Goal: Find specific page/section: Find specific page/section

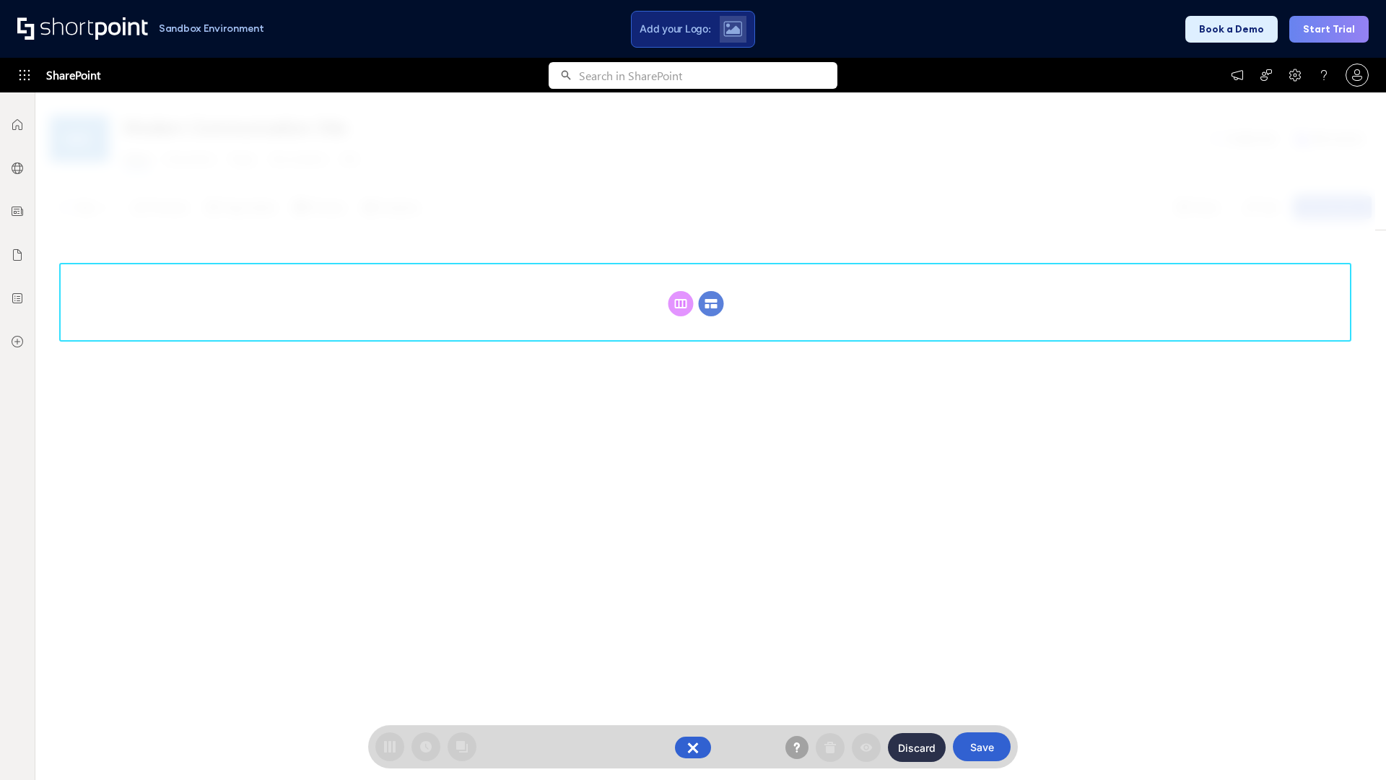
click at [711, 303] on circle at bounding box center [711, 303] width 25 height 25
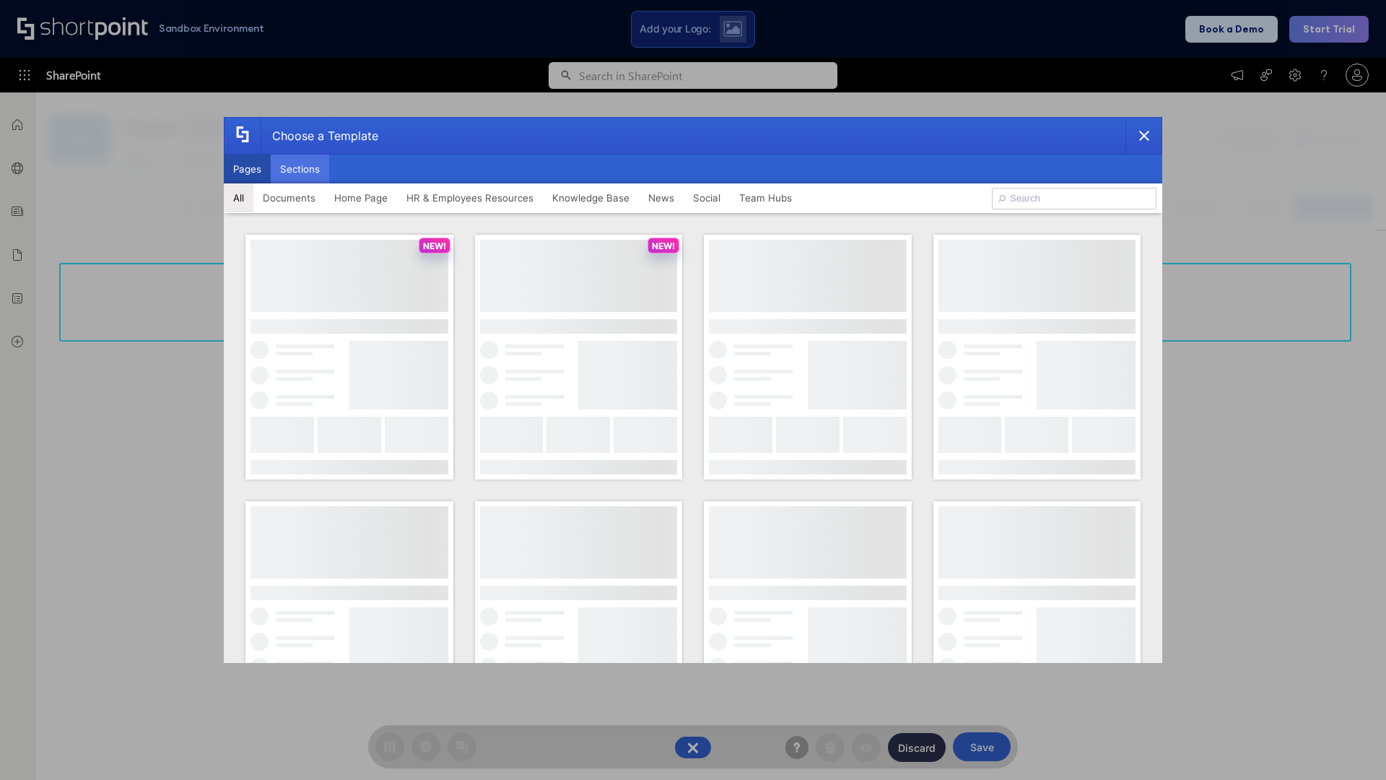
click at [300, 169] on button "Sections" at bounding box center [300, 169] width 58 height 29
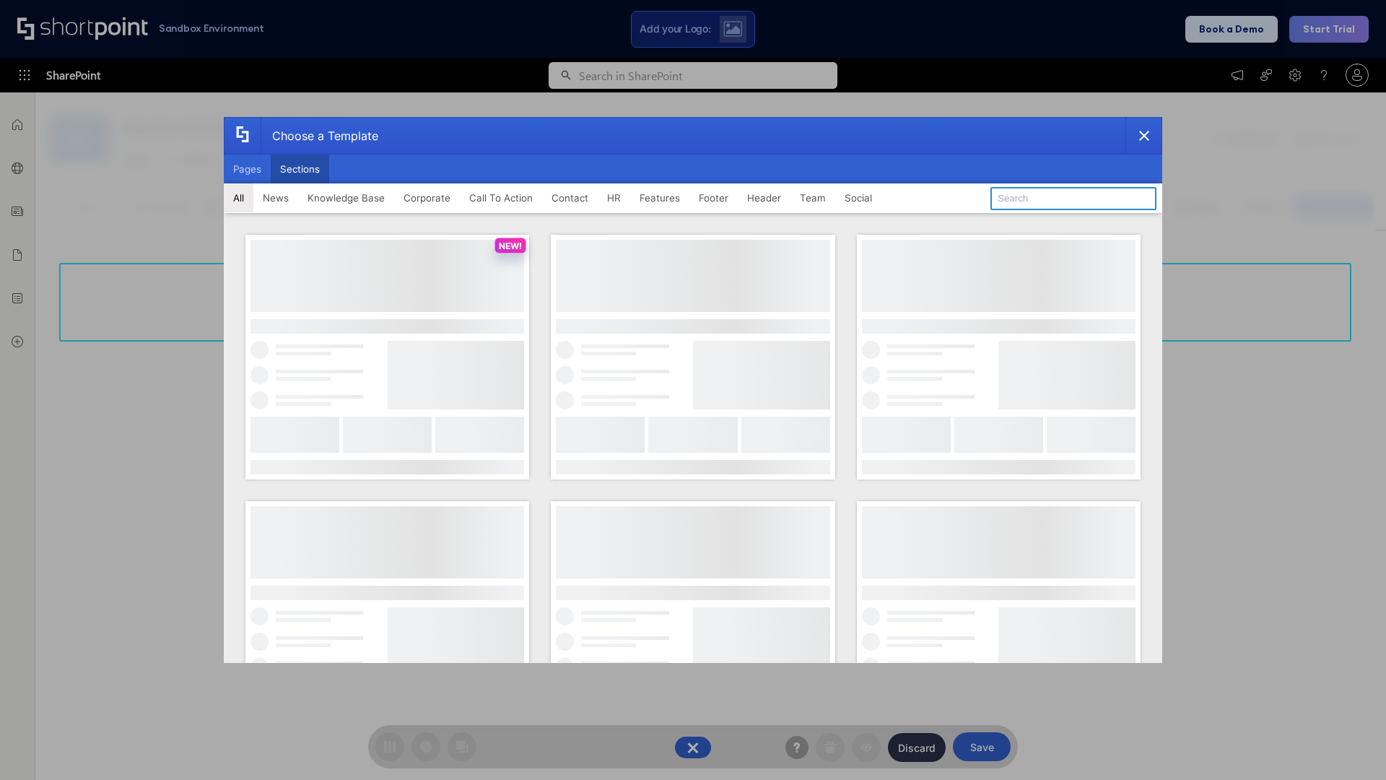
type input "Teammate 2"
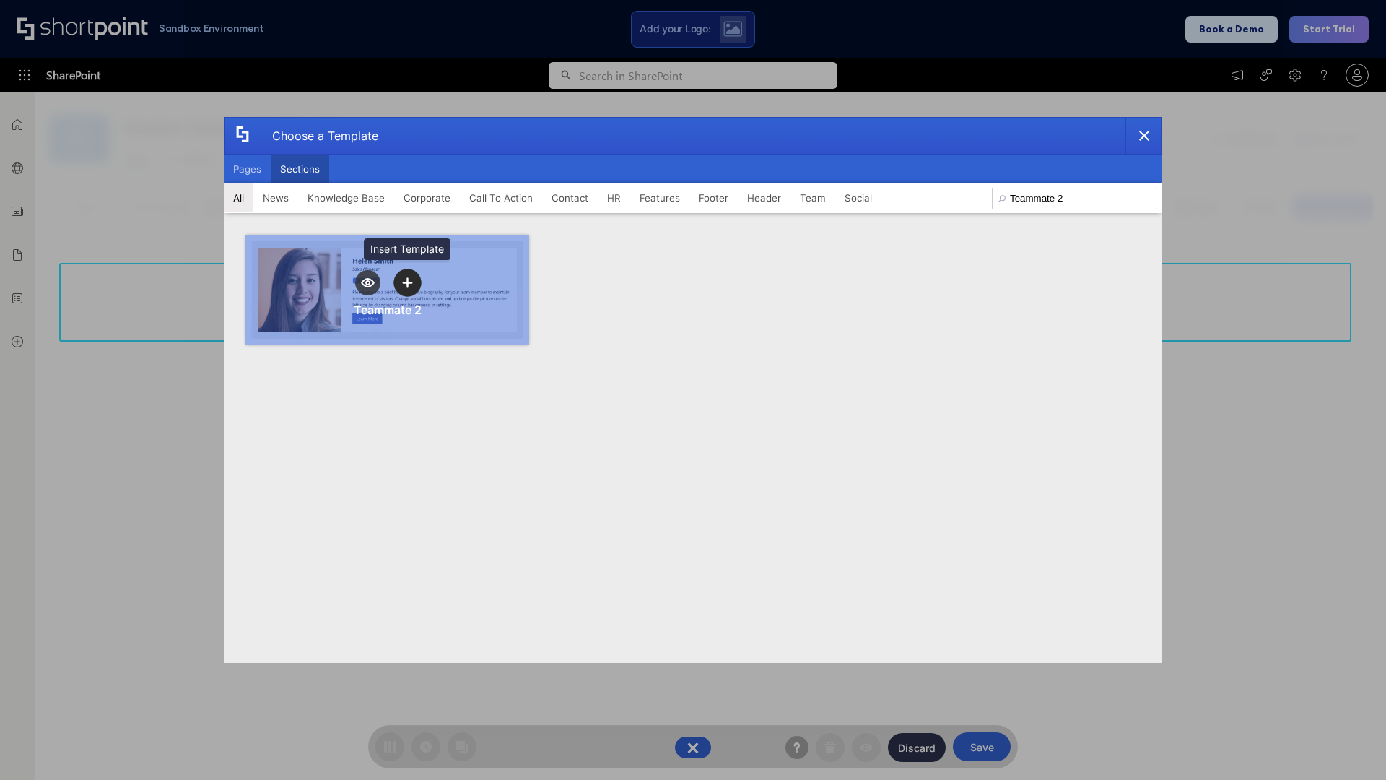
click at [407, 282] on icon "template selector" at bounding box center [407, 282] width 10 height 10
